Goal: Information Seeking & Learning: Learn about a topic

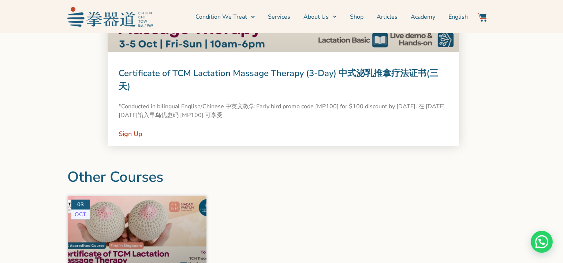
scroll to position [699, 0]
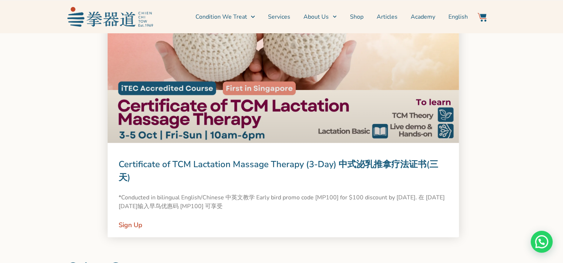
click at [288, 73] on link at bounding box center [283, 73] width 351 height 141
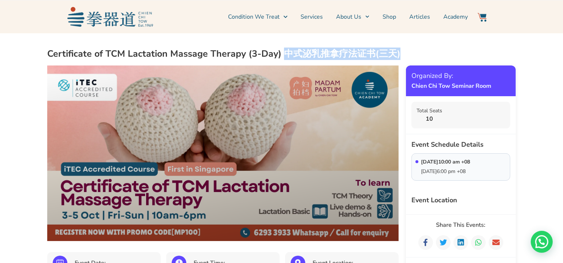
drag, startPoint x: 285, startPoint y: 52, endPoint x: 400, endPoint y: 50, distance: 114.9
click at [400, 50] on h2 "Certificate of TCM Lactation Massage Therapy (3-Day) 中式泌乳推拿疗法证书(三天)" at bounding box center [281, 54] width 468 height 12
copy h2 "中式泌乳推拿疗法证书(三天)"
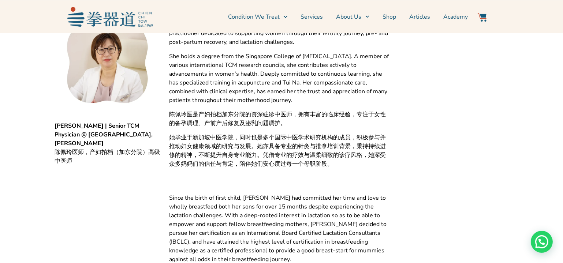
scroll to position [1364, 0]
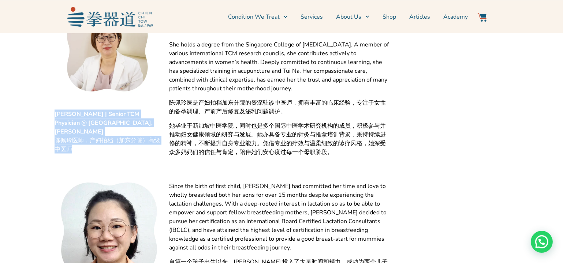
drag, startPoint x: 86, startPoint y: 136, endPoint x: 54, endPoint y: 111, distance: 40.9
click at [54, 111] on div "Judy Chen | Senior TCM Physician @ Katong, Madam Partum 陈佩玲医师，产妇拍档（加东分院）高级中医师" at bounding box center [108, 77] width 115 height 169
copy p "Judy Chen | Senior TCM Physician @ Katong, Madam Partum 陈佩玲医师，产妇拍档（加东分院）高级中医师"
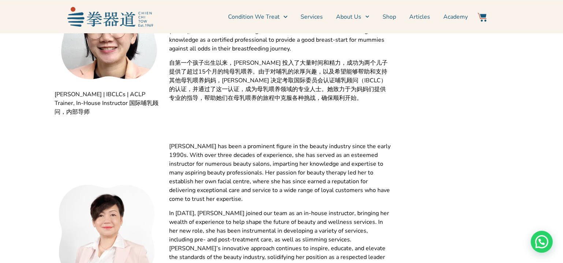
scroll to position [1696, 0]
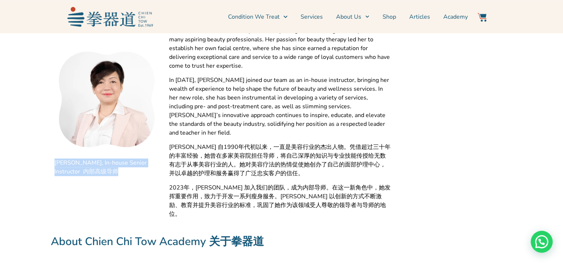
drag, startPoint x: 57, startPoint y: 150, endPoint x: 34, endPoint y: 146, distance: 23.4
copy span "Christine Tan, In-house Senior Instructor 内部高级导师"
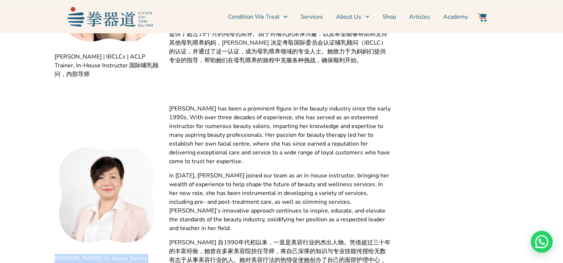
scroll to position [1497, 0]
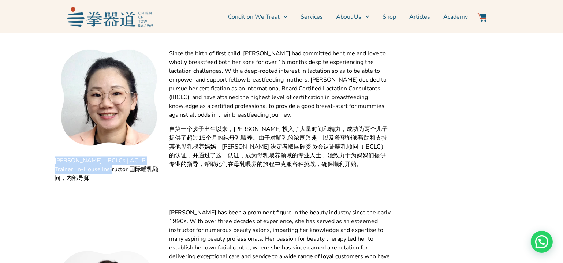
drag, startPoint x: 90, startPoint y: 161, endPoint x: 48, endPoint y: 157, distance: 42.3
click at [48, 157] on div "Yvonne | IBCLCs | ACLP Trainer, In-House Instructor 国际哺乳顾问，内部导师 Since the birth…" at bounding box center [222, 116] width 351 height 159
copy span "Yvonne | IBCLCs | ACLP Trainer, In-House Instructor"
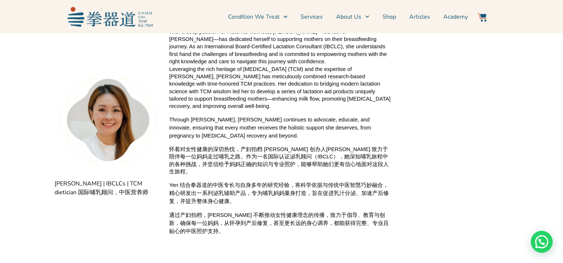
scroll to position [1097, 0]
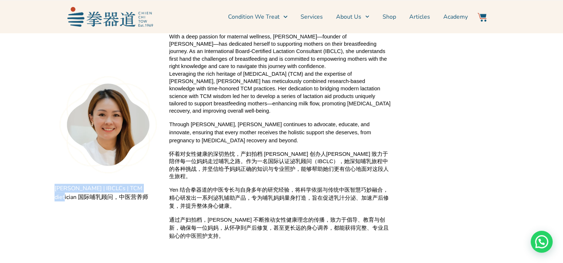
drag, startPoint x: 142, startPoint y: 184, endPoint x: 59, endPoint y: 187, distance: 83.1
click at [55, 184] on span "Yen Lim | IBCLCs | TCM dietician 国际哺乳顾问，中医营养师" at bounding box center [108, 193] width 107 height 18
copy span "Yen Lim | IBCLCs | TCM dietician"
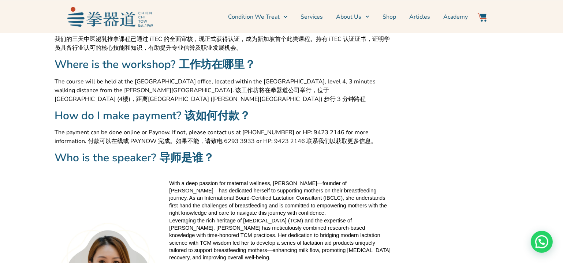
scroll to position [1031, 0]
